Goal: Find specific page/section: Find specific page/section

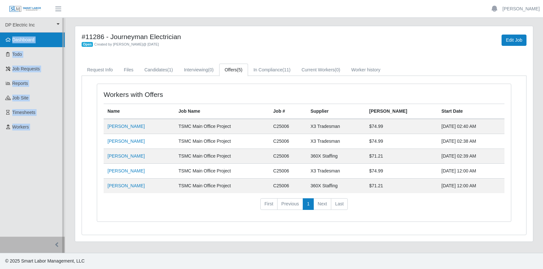
drag, startPoint x: 82, startPoint y: 34, endPoint x: 58, endPoint y: 33, distance: 23.3
click at [58, 33] on div "DP Electric Inc DP Electric Inc Dashboard Todo Job Requests Reports job site Ti…" at bounding box center [271, 136] width 543 height 236
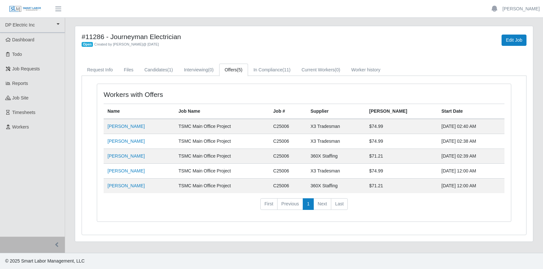
click at [219, 47] on div "Open Created by Jerrin Jaramillo @ 09/15/2025" at bounding box center [209, 44] width 255 height 7
drag, startPoint x: 82, startPoint y: 35, endPoint x: 72, endPoint y: 32, distance: 9.8
click at [72, 32] on div "#11286 - Journeyman Electrician Open Created by Jerrin Jaramillo @ 09/15/2025 E…" at bounding box center [304, 138] width 468 height 224
click at [190, 39] on h4 "#11286 - Journeyman Electrician" at bounding box center [209, 37] width 255 height 8
drag, startPoint x: 82, startPoint y: 35, endPoint x: 72, endPoint y: 33, distance: 9.8
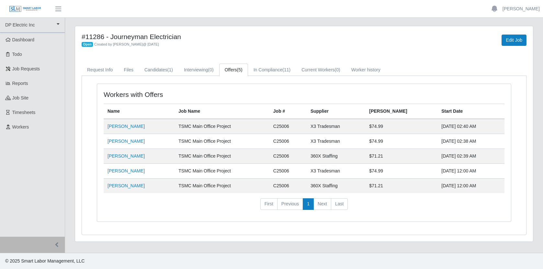
click at [72, 33] on div "#11286 - Journeyman Electrician Open Created by Jerrin Jaramillo @ 09/15/2025 E…" at bounding box center [304, 138] width 468 height 224
click at [100, 69] on link "Request Info" at bounding box center [100, 70] width 37 height 13
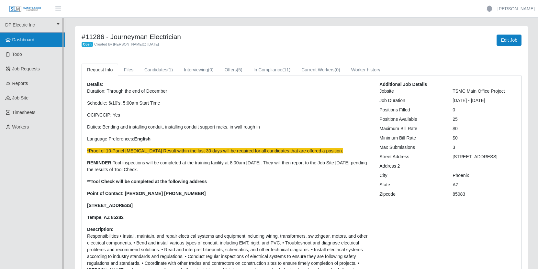
click at [26, 39] on span "Dashboard" at bounding box center [23, 39] width 22 height 5
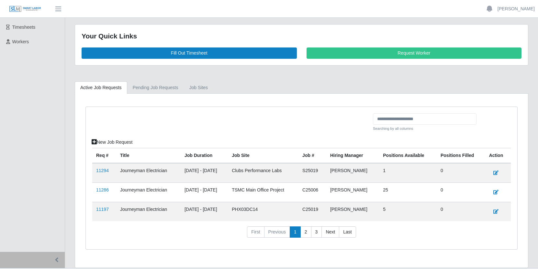
scroll to position [101, 0]
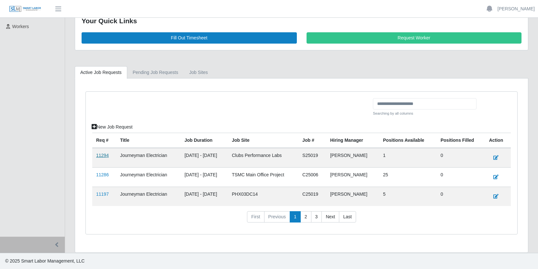
click at [104, 157] on link "11294" at bounding box center [102, 155] width 13 height 5
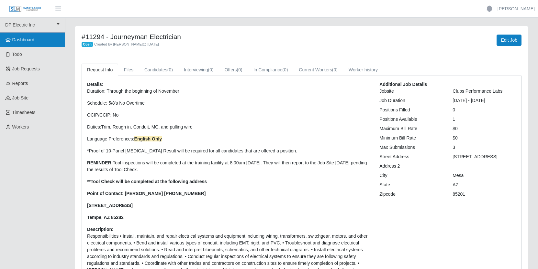
click at [23, 39] on span "Dashboard" at bounding box center [23, 39] width 22 height 5
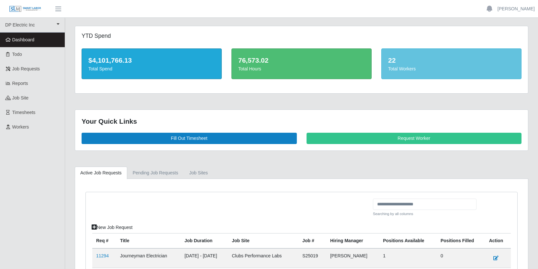
click at [82, 35] on h5 "YTD Spend" at bounding box center [152, 36] width 140 height 7
drag, startPoint x: 82, startPoint y: 35, endPoint x: 92, endPoint y: 41, distance: 12.5
click at [92, 41] on div "YTD Spend" at bounding box center [152, 37] width 150 height 9
